Goal: Information Seeking & Learning: Learn about a topic

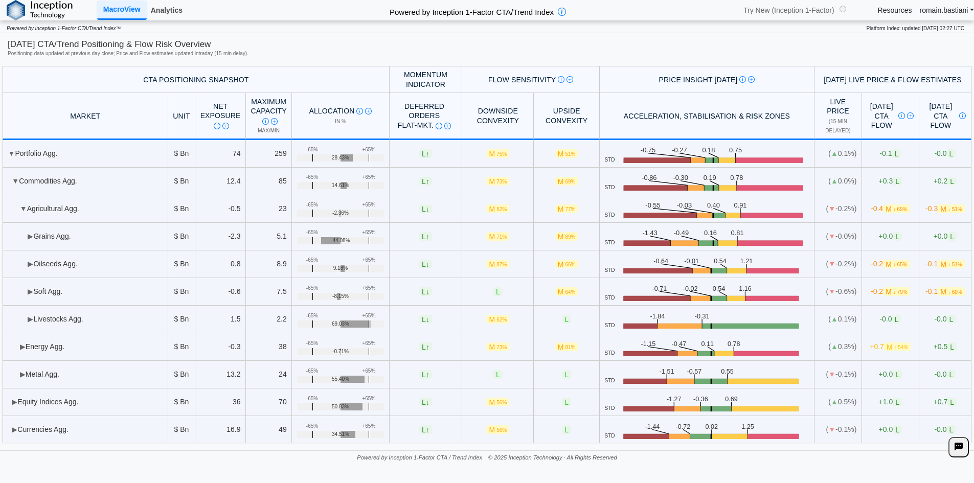
click at [170, 19] on link "Analytics" at bounding box center [167, 10] width 40 height 17
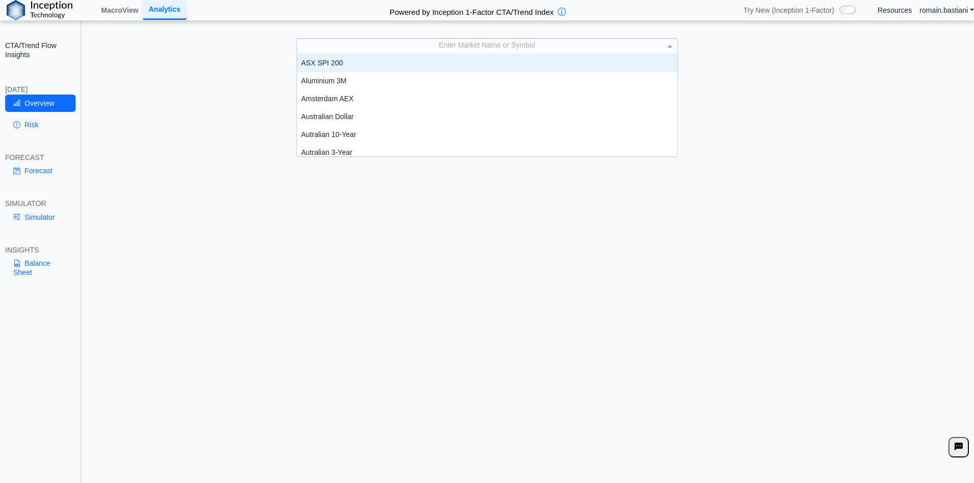
click at [438, 41] on div "Enter Market Name or Symbol" at bounding box center [487, 46] width 381 height 14
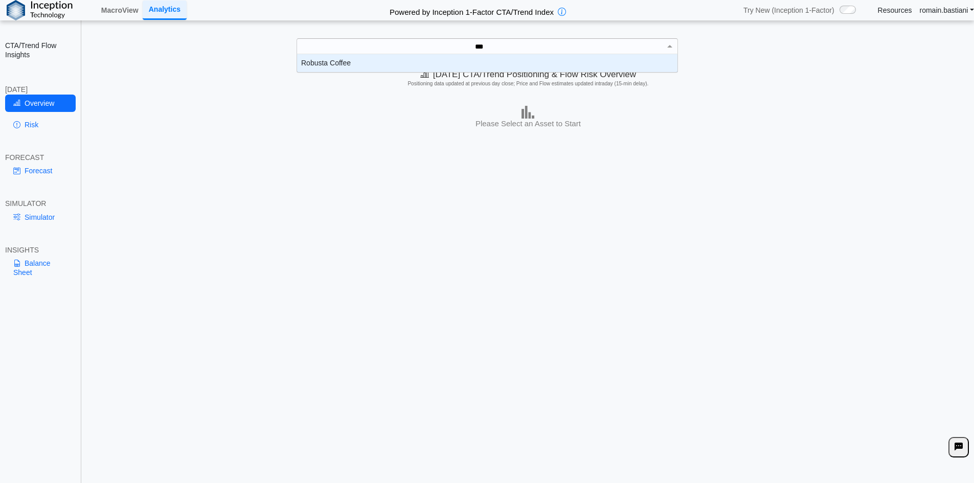
scroll to position [10, 373]
type input "*******"
click at [417, 59] on div "Robusta Coffee" at bounding box center [487, 63] width 381 height 18
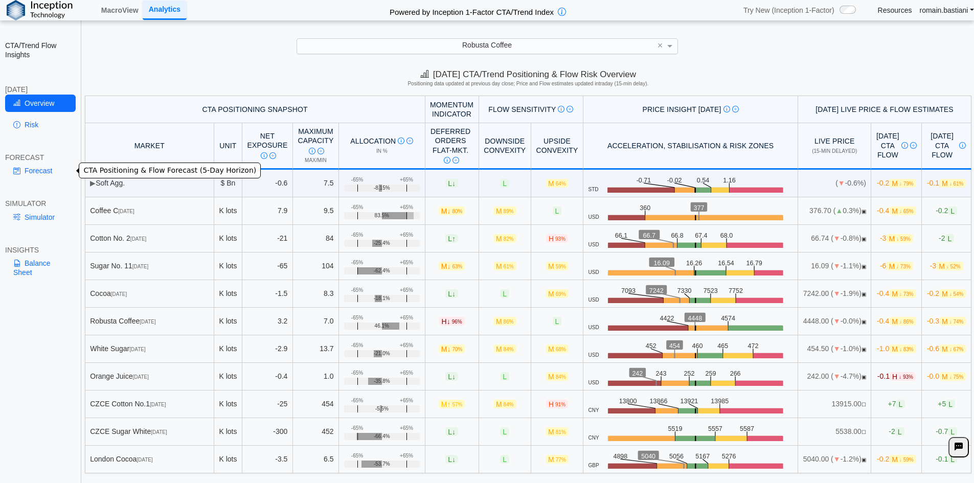
click at [27, 172] on link "Forecast" at bounding box center [40, 170] width 71 height 17
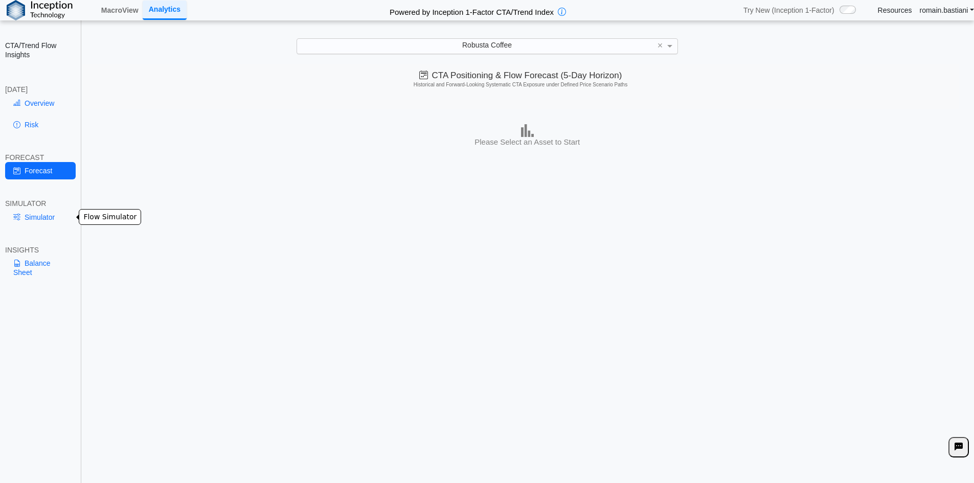
click at [44, 221] on link "Simulator" at bounding box center [40, 217] width 71 height 17
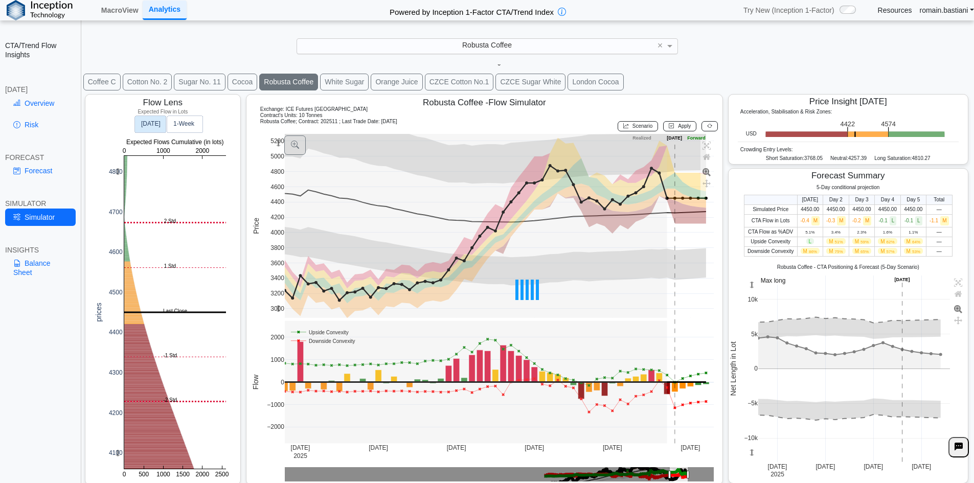
scroll to position [16, 0]
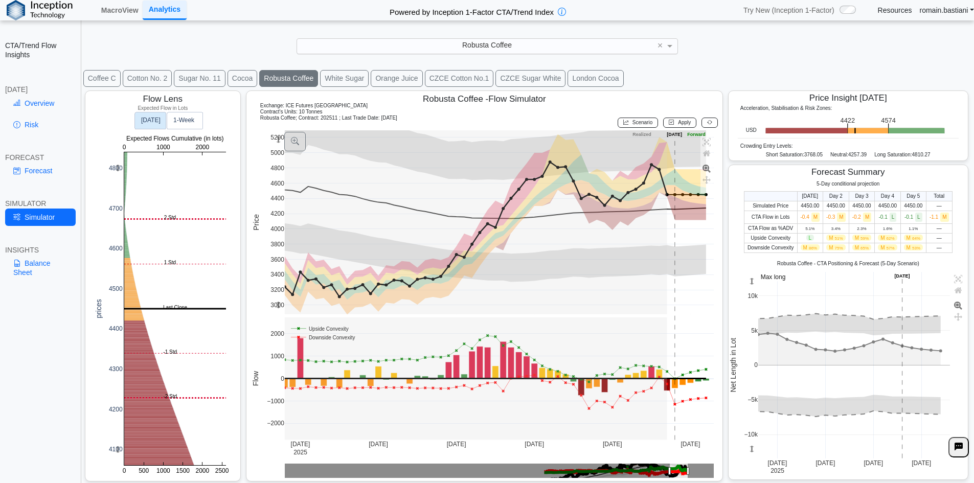
click at [420, 46] on div "Robusta Coffee" at bounding box center [487, 46] width 381 height 14
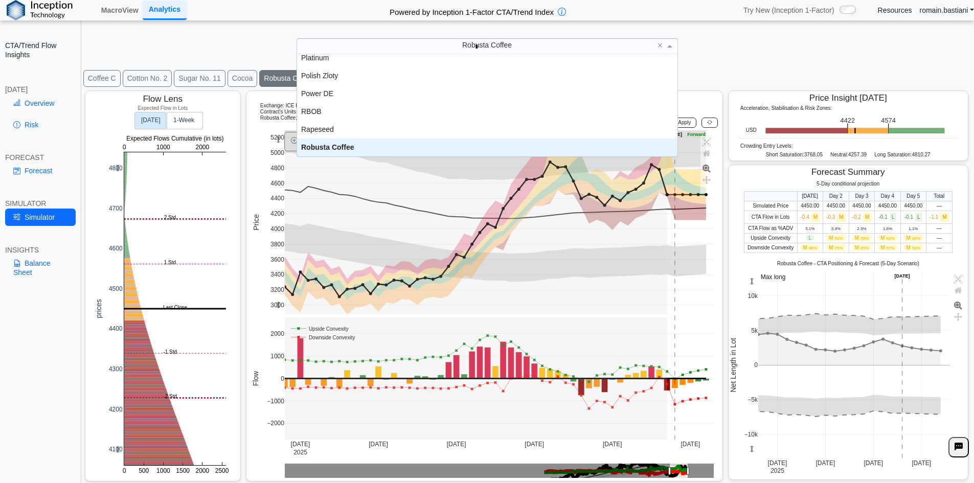
scroll to position [0, 0]
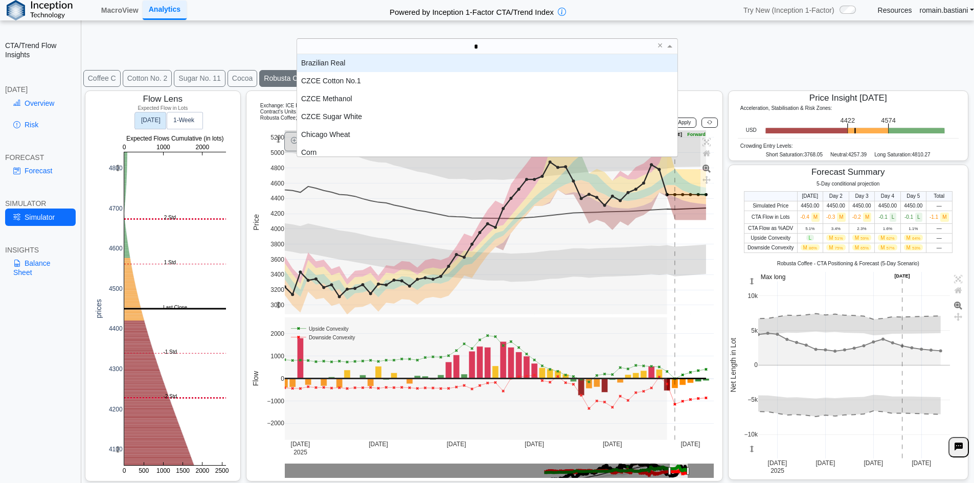
type input "**"
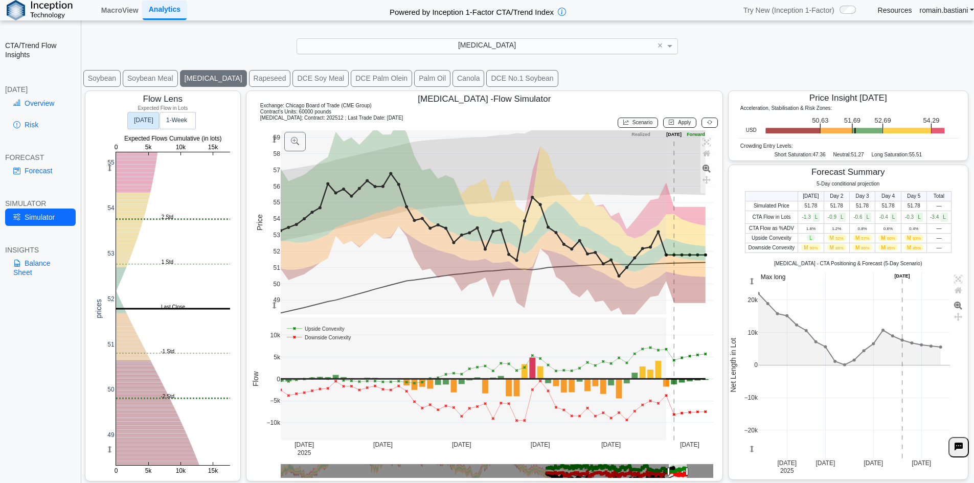
click at [931, 259] on div "5-Day conditional projection [DATE] Day 2 Day 3 Day 4 Day 5 Total Simulated Pri…" at bounding box center [848, 328] width 239 height 294
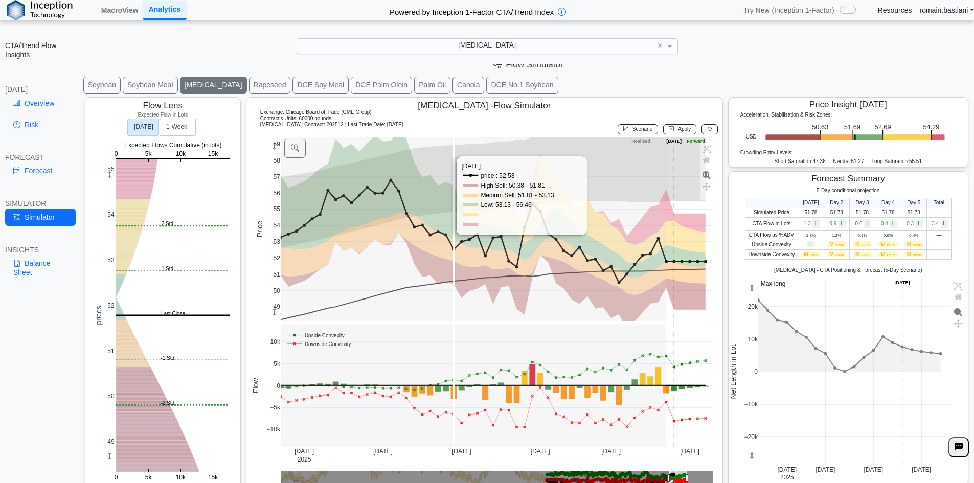
scroll to position [0, 0]
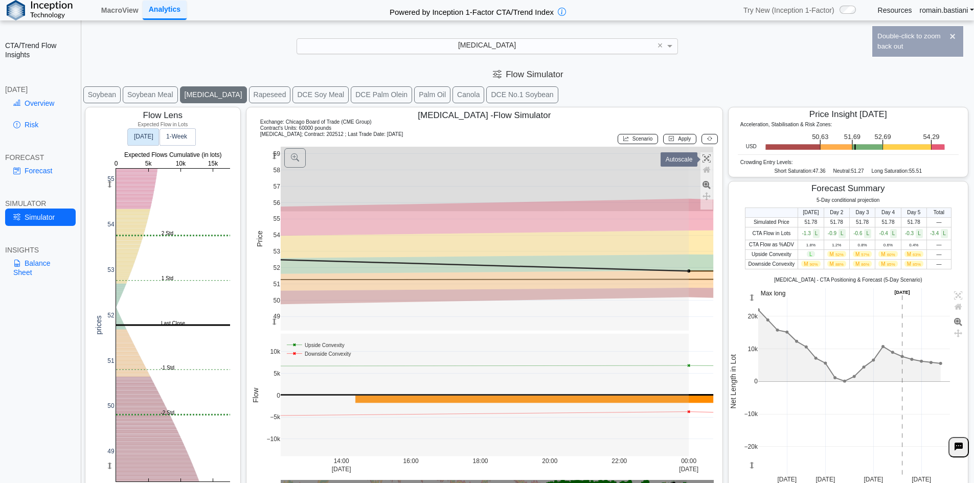
click at [706, 159] on icon at bounding box center [707, 158] width 8 height 8
